Goal: Information Seeking & Learning: Learn about a topic

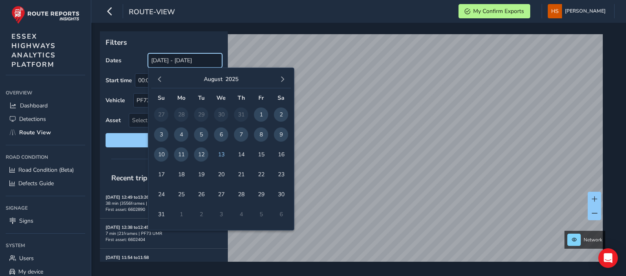
click at [197, 56] on input "[DATE] - [DATE]" at bounding box center [185, 60] width 74 height 14
click at [201, 156] on span "12" at bounding box center [201, 154] width 14 height 14
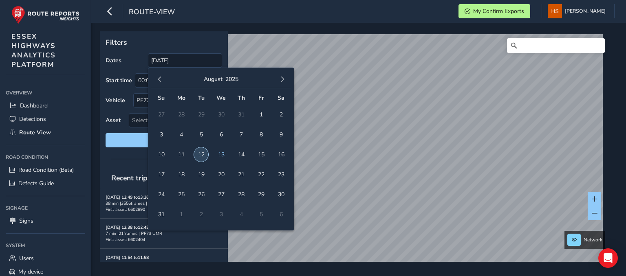
click at [200, 156] on span "12" at bounding box center [201, 154] width 14 height 14
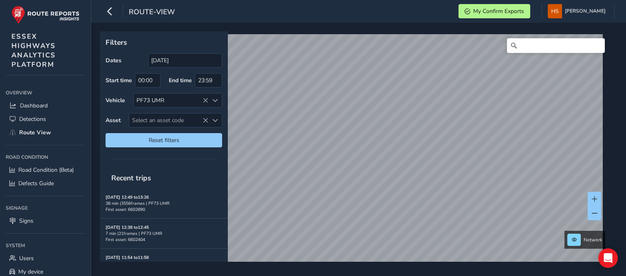
type input "[DATE] - [DATE]"
click at [595, 215] on span at bounding box center [595, 214] width 6 height 6
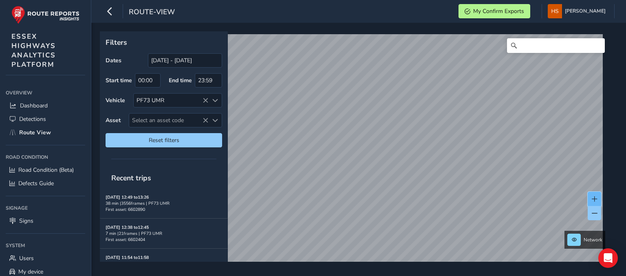
click at [595, 199] on span at bounding box center [595, 199] width 6 height 6
click at [589, 211] on button at bounding box center [593, 213] width 13 height 14
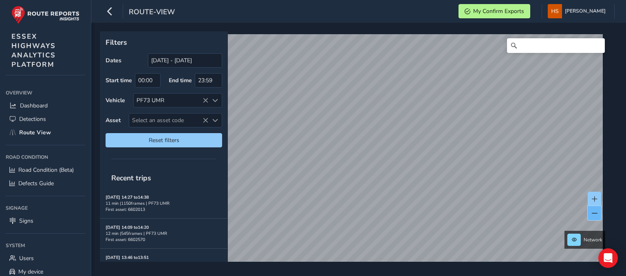
click at [589, 211] on button at bounding box center [593, 213] width 13 height 14
click at [590, 200] on button at bounding box center [593, 199] width 13 height 14
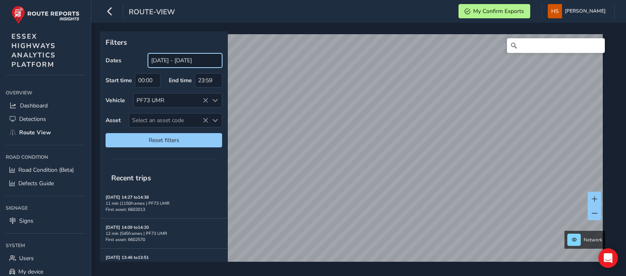
click at [209, 67] on input "14/07/2025 - 13/08/2025" at bounding box center [185, 60] width 74 height 14
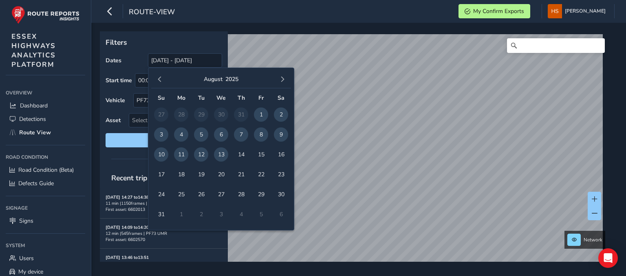
click at [222, 153] on span "13" at bounding box center [221, 154] width 14 height 14
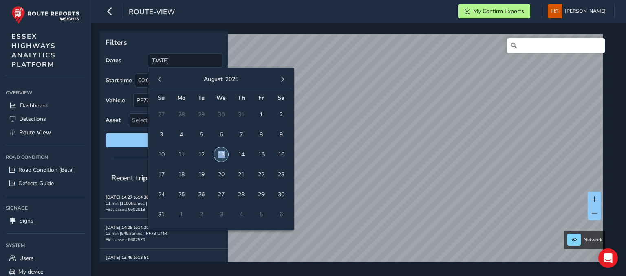
click at [222, 153] on span "13" at bounding box center [221, 154] width 14 height 14
type input "13/08/2025 - 13/08/2025"
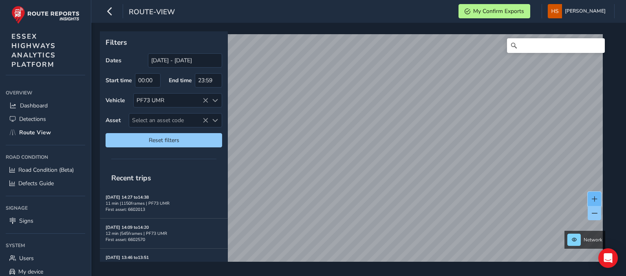
click at [589, 198] on button at bounding box center [593, 199] width 13 height 14
click at [591, 198] on button at bounding box center [593, 199] width 13 height 14
click at [590, 198] on button at bounding box center [593, 199] width 13 height 14
click at [593, 198] on span at bounding box center [595, 199] width 6 height 6
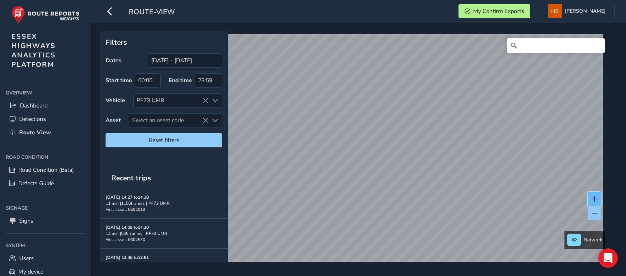
click at [593, 198] on span at bounding box center [595, 199] width 6 height 6
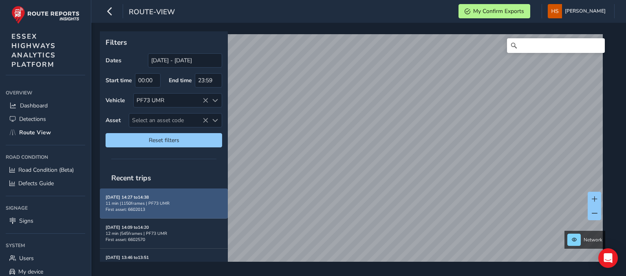
click at [159, 198] on div "Aug 13, 14:27 to 14:38 11 min | 1150 frames | PF73 UMR First asset: 6602013" at bounding box center [164, 203] width 117 height 18
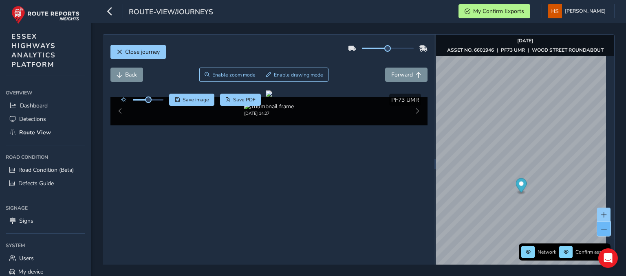
click at [597, 230] on button at bounding box center [603, 229] width 13 height 14
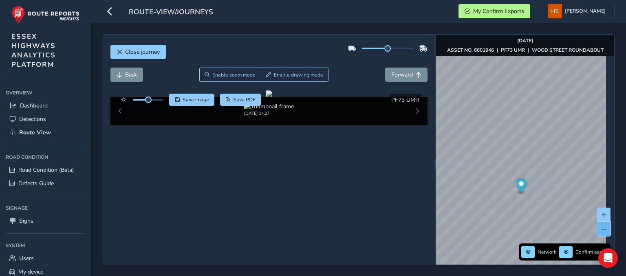
click at [601, 229] on span at bounding box center [604, 230] width 6 height 6
click at [597, 215] on button at bounding box center [603, 215] width 13 height 14
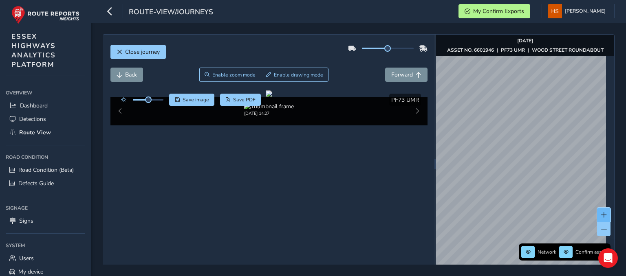
click at [597, 215] on button at bounding box center [603, 215] width 13 height 14
click at [597, 211] on button at bounding box center [603, 215] width 13 height 14
click at [522, 151] on img "Preview frame" at bounding box center [511, 148] width 20 height 7
click at [396, 77] on span "Forward" at bounding box center [402, 75] width 22 height 8
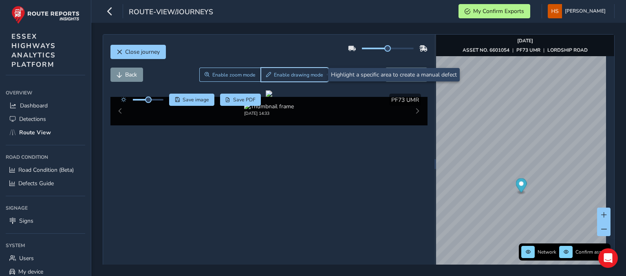
click at [309, 73] on span "Enable drawing mode" at bounding box center [298, 75] width 49 height 7
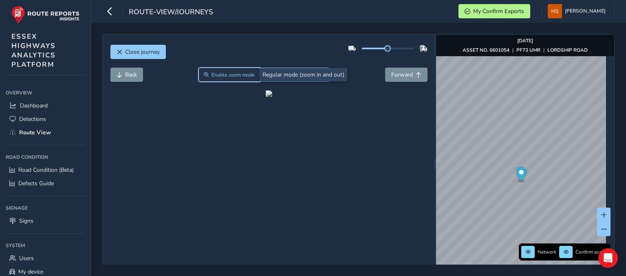
click at [231, 79] on button "Enable zoom mode" at bounding box center [229, 75] width 62 height 14
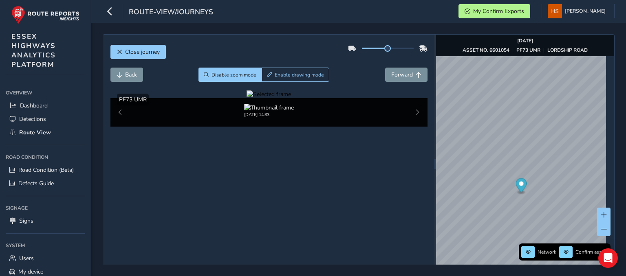
click at [291, 98] on div at bounding box center [268, 94] width 44 height 8
click at [293, 174] on img at bounding box center [329, 189] width 1173 height 660
click at [291, 98] on div at bounding box center [268, 94] width 44 height 8
click at [296, 157] on img at bounding box center [321, 238] width 1173 height 660
click at [291, 98] on div at bounding box center [268, 94] width 44 height 8
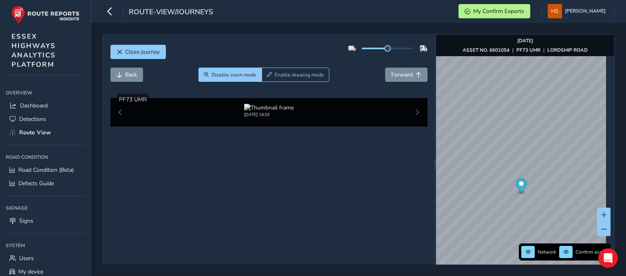
click at [295, 157] on img at bounding box center [324, 237] width 1173 height 660
click at [291, 98] on div at bounding box center [268, 94] width 44 height 8
click at [295, 157] on img at bounding box center [324, 237] width 1173 height 660
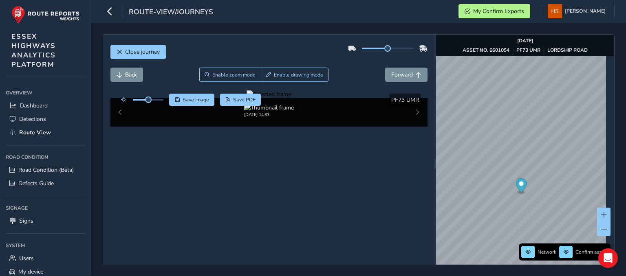
click at [291, 98] on div at bounding box center [268, 94] width 44 height 8
click at [373, 165] on img at bounding box center [111, 214] width 1173 height 660
click at [291, 98] on div at bounding box center [268, 94] width 44 height 8
click at [359, 183] on img at bounding box center [149, 165] width 1173 height 660
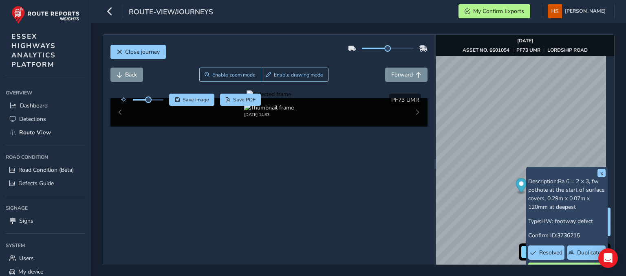
click at [291, 98] on div at bounding box center [268, 94] width 44 height 8
click at [413, 200] on img at bounding box center [0, 120] width 1173 height 660
click at [291, 98] on div at bounding box center [268, 94] width 44 height 8
click at [346, 157] on img at bounding box center [184, 238] width 1173 height 660
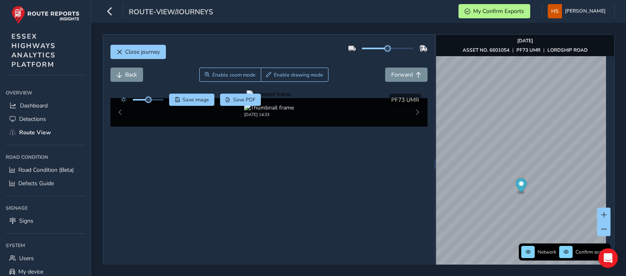
click at [291, 98] on div at bounding box center [268, 94] width 44 height 8
click at [374, 185] on img at bounding box center [109, 159] width 1173 height 660
click at [291, 98] on div at bounding box center [268, 94] width 44 height 8
click at [355, 171] on img at bounding box center [159, 198] width 1173 height 660
click at [152, 55] on span "Close journey" at bounding box center [142, 52] width 35 height 8
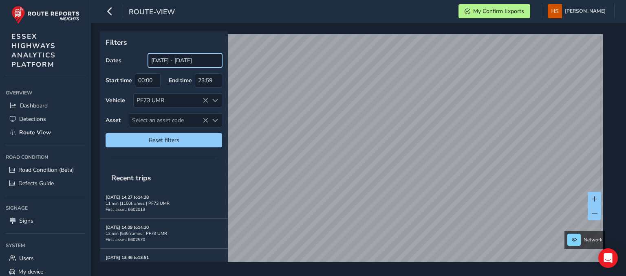
click at [177, 60] on input "13/08/2025 - 13/08/2025" at bounding box center [185, 60] width 74 height 14
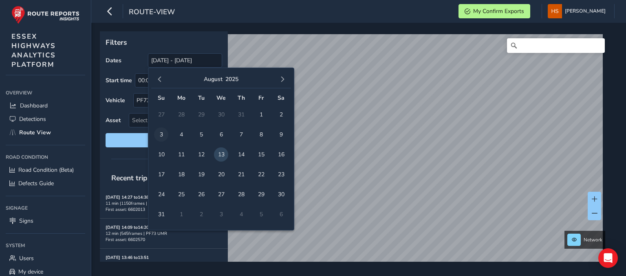
click at [160, 129] on span "3" at bounding box center [161, 135] width 14 height 14
click at [221, 152] on span "13" at bounding box center [221, 154] width 14 height 14
type input "03/08/2025 - 13/08/2025"
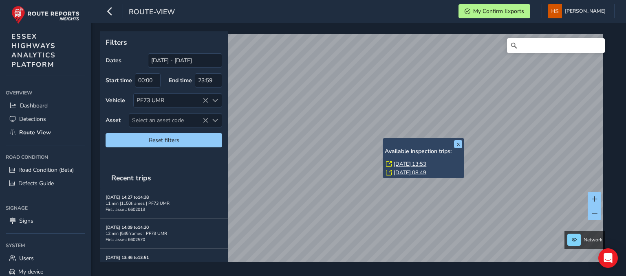
click at [402, 162] on link "Fri, 8 Aug, 13:53" at bounding box center [410, 164] width 33 height 7
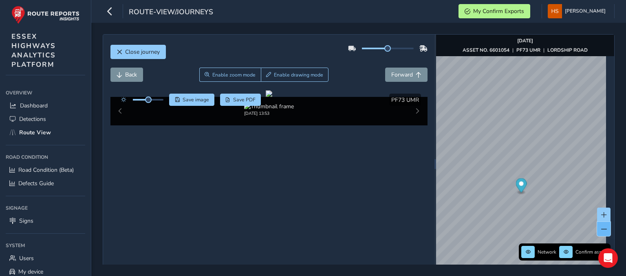
click at [601, 227] on span at bounding box center [604, 230] width 6 height 6
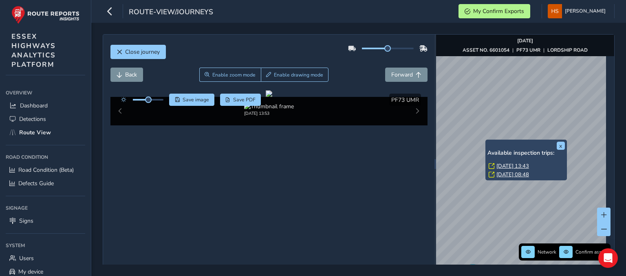
click at [511, 166] on link "Fri, 8 Aug, 13:43" at bounding box center [512, 166] width 33 height 7
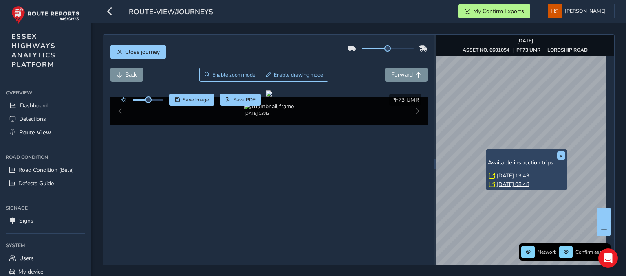
click at [510, 185] on link "Thu, 7 Aug, 08:48" at bounding box center [513, 184] width 33 height 7
click at [505, 183] on link "Thu, 7 Aug, 08:48" at bounding box center [513, 184] width 33 height 7
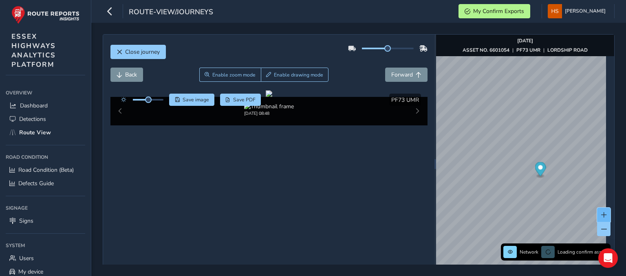
click at [600, 215] on button at bounding box center [603, 215] width 13 height 14
click at [122, 75] on button "Back" at bounding box center [126, 75] width 33 height 14
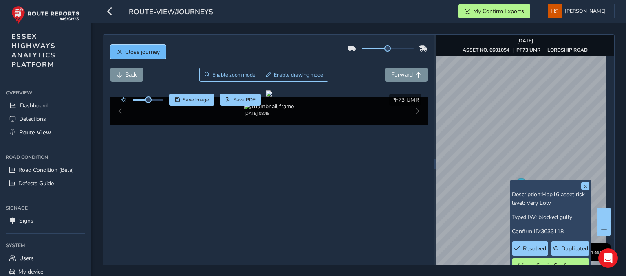
click at [145, 54] on span "Close journey" at bounding box center [142, 52] width 35 height 8
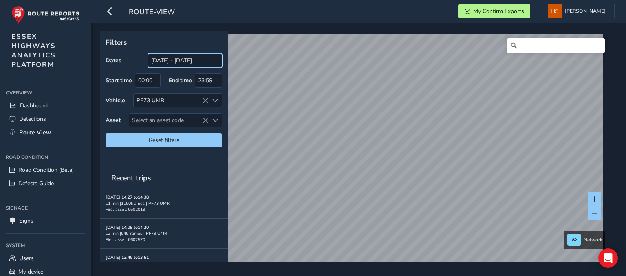
click at [198, 56] on input "03/08/2025 - 13/08/2025" at bounding box center [185, 60] width 74 height 14
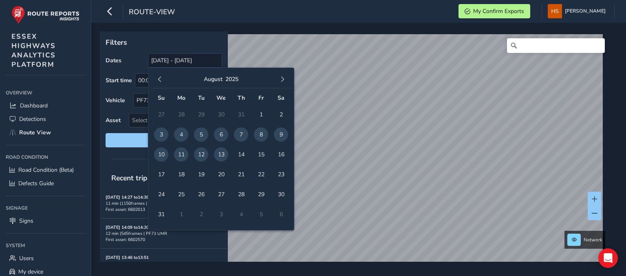
click at [221, 154] on span "13" at bounding box center [221, 154] width 14 height 14
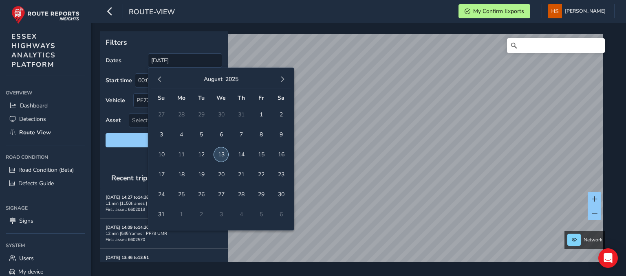
click at [221, 154] on span "13" at bounding box center [221, 154] width 14 height 14
type input "13/08/2025 - 13/08/2025"
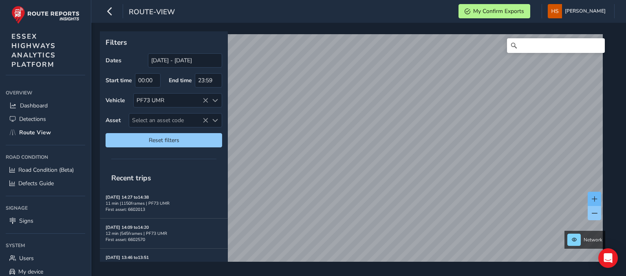
click at [596, 200] on span at bounding box center [595, 199] width 6 height 6
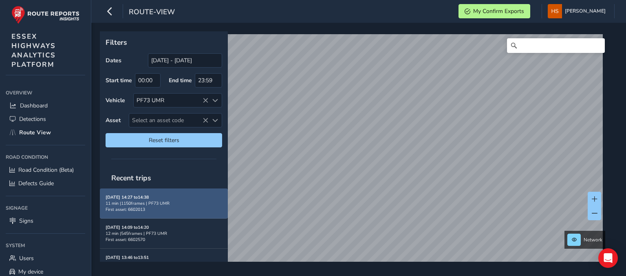
click at [136, 198] on strong "Aug 13, 14:27 to 14:38" at bounding box center [127, 197] width 43 height 6
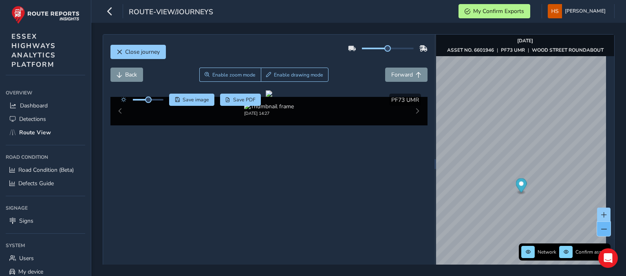
click at [597, 232] on button at bounding box center [603, 229] width 13 height 14
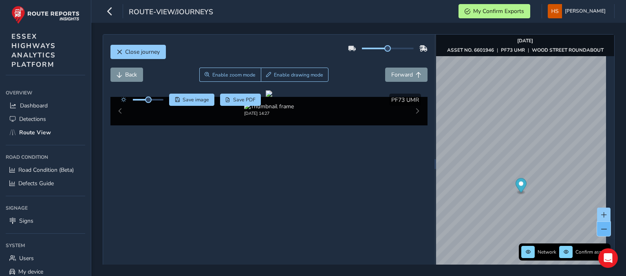
click at [597, 232] on button at bounding box center [603, 229] width 13 height 14
click at [601, 229] on span at bounding box center [604, 230] width 6 height 6
click at [601, 215] on span at bounding box center [604, 215] width 6 height 6
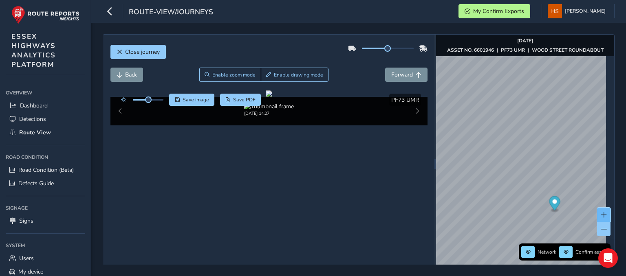
click at [601, 215] on span at bounding box center [604, 215] width 6 height 6
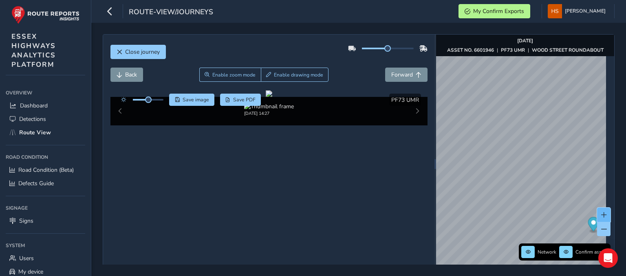
click at [601, 215] on span at bounding box center [604, 215] width 6 height 6
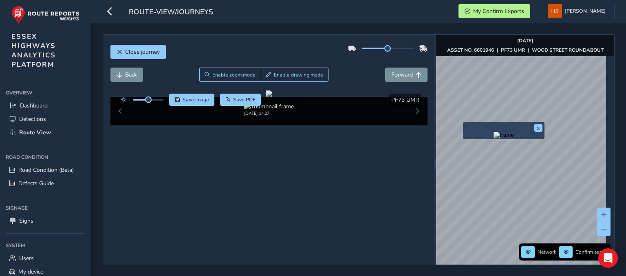
click at [493, 139] on img "Preview frame" at bounding box center [503, 135] width 20 height 7
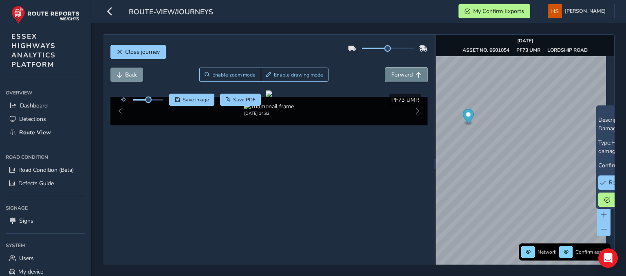
click at [410, 80] on button "Forward" at bounding box center [406, 75] width 42 height 14
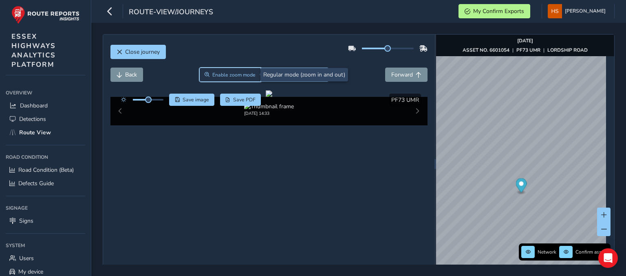
click at [217, 74] on span "Enable zoom mode" at bounding box center [233, 75] width 43 height 7
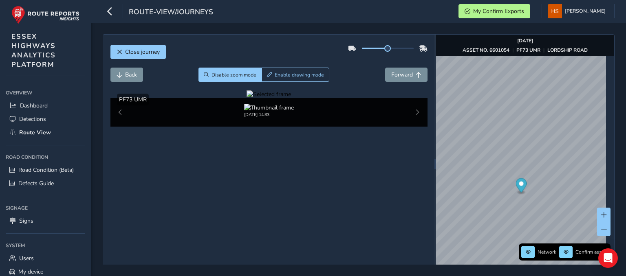
click at [291, 98] on div at bounding box center [268, 94] width 44 height 8
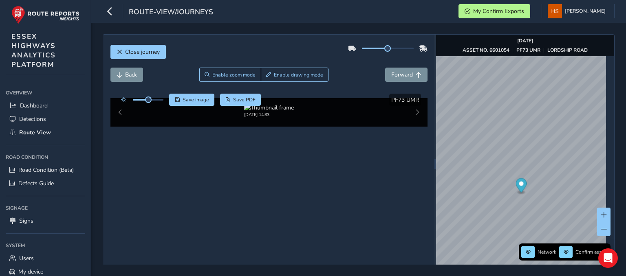
click at [362, 173] on img at bounding box center [140, 194] width 1173 height 660
click at [291, 98] on div at bounding box center [268, 94] width 44 height 8
